Goal: Navigation & Orientation: Find specific page/section

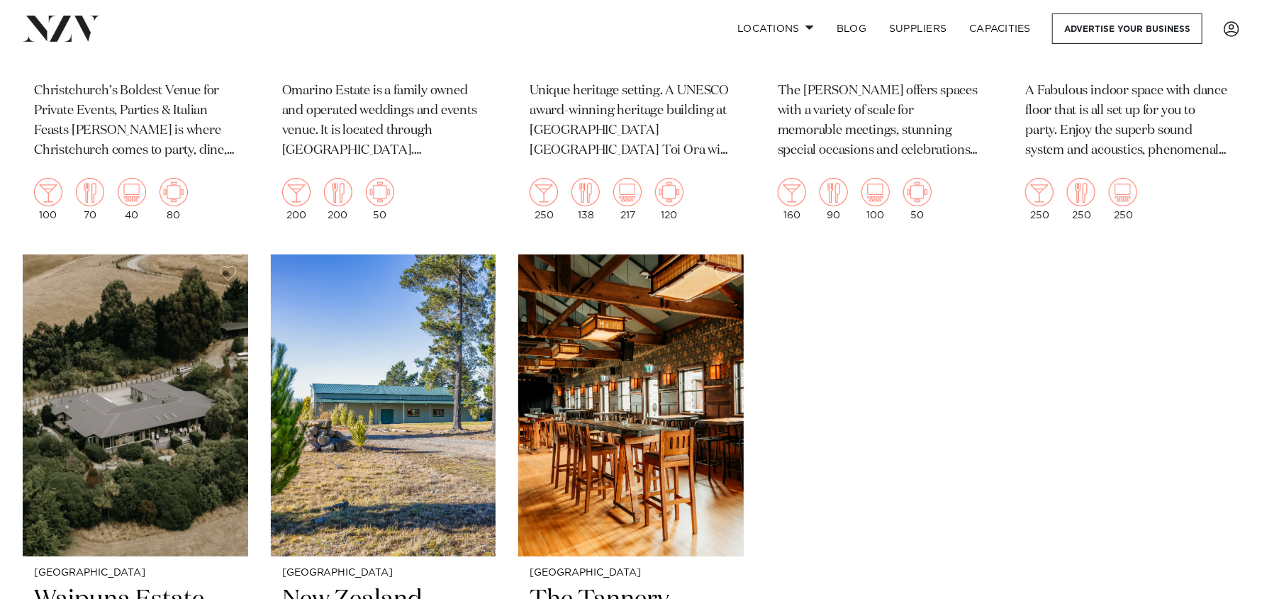
scroll to position [3475, 0]
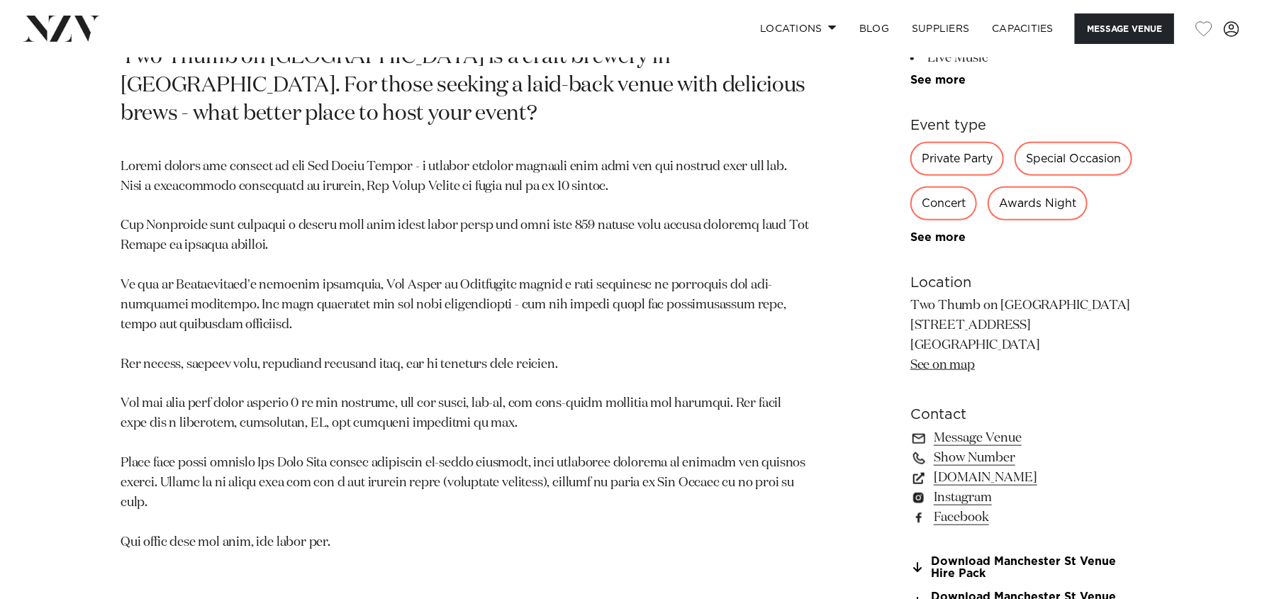
scroll to position [708, 0]
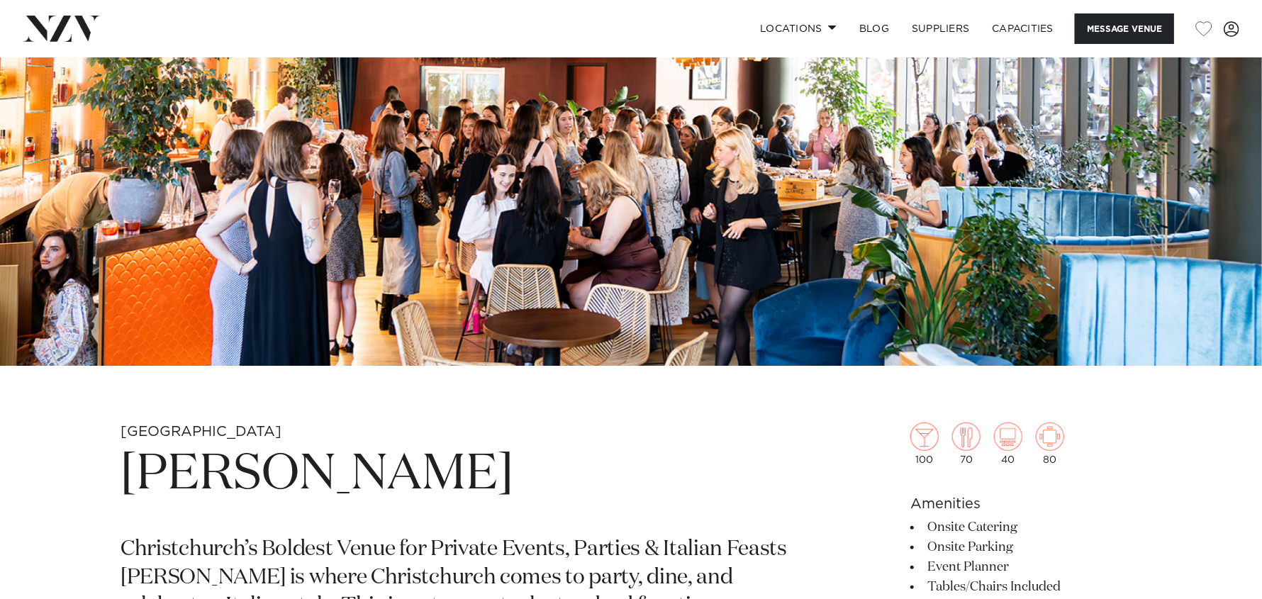
scroll to position [638, 0]
